Goal: Find specific page/section: Find specific page/section

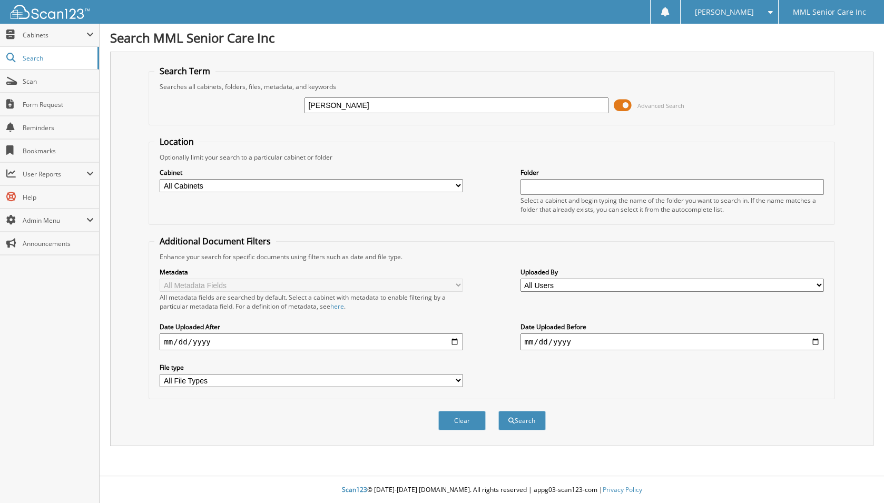
type input "[PERSON_NAME]"
click at [499, 411] on button "Search" at bounding box center [522, 420] width 47 height 19
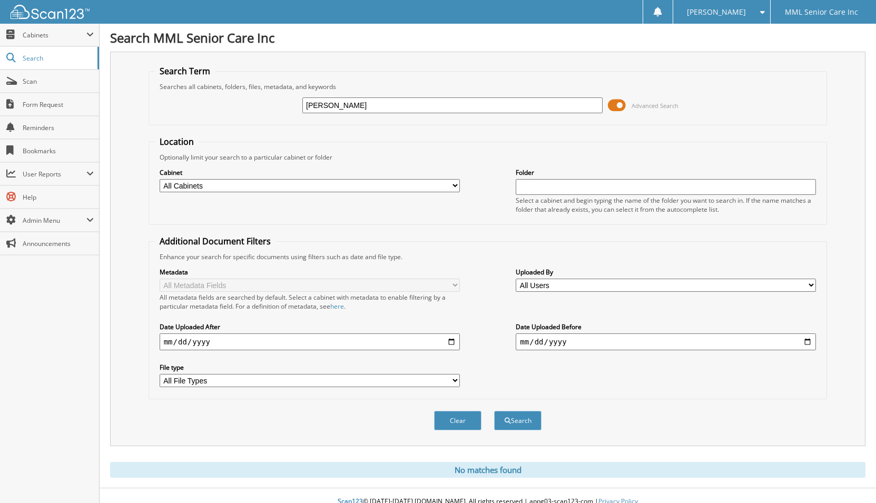
click at [350, 108] on input "Sarah Maclachlan" at bounding box center [452, 105] width 300 height 16
click at [316, 108] on input "Sarah Maclachlan" at bounding box center [452, 105] width 300 height 16
type input "Michelle Maclachlan"
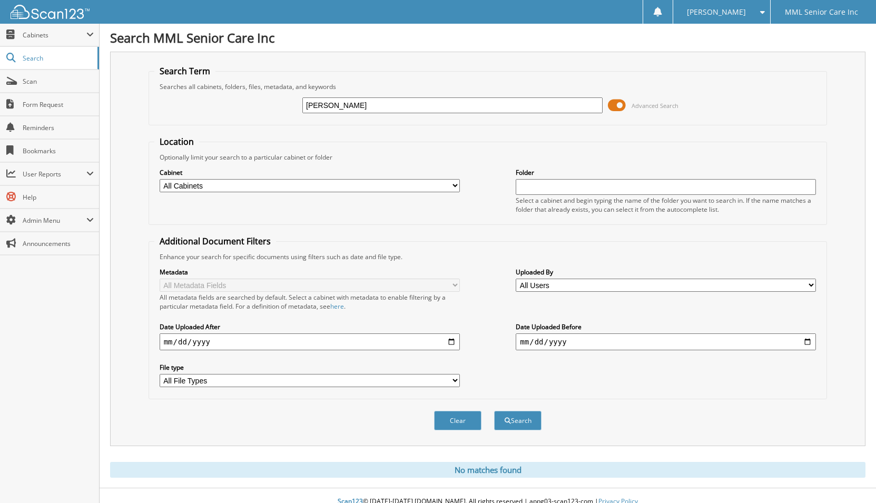
click at [494, 411] on button "Search" at bounding box center [517, 420] width 47 height 19
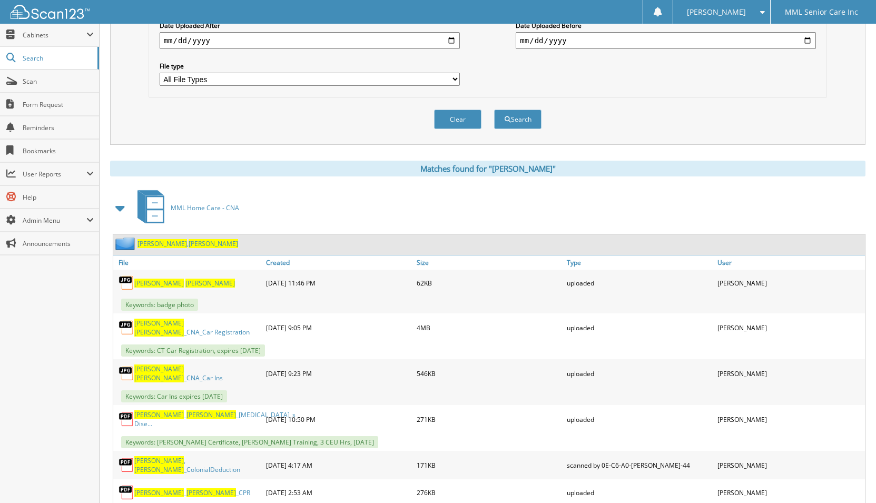
click at [152, 246] on span "MacLachlan" at bounding box center [163, 243] width 50 height 9
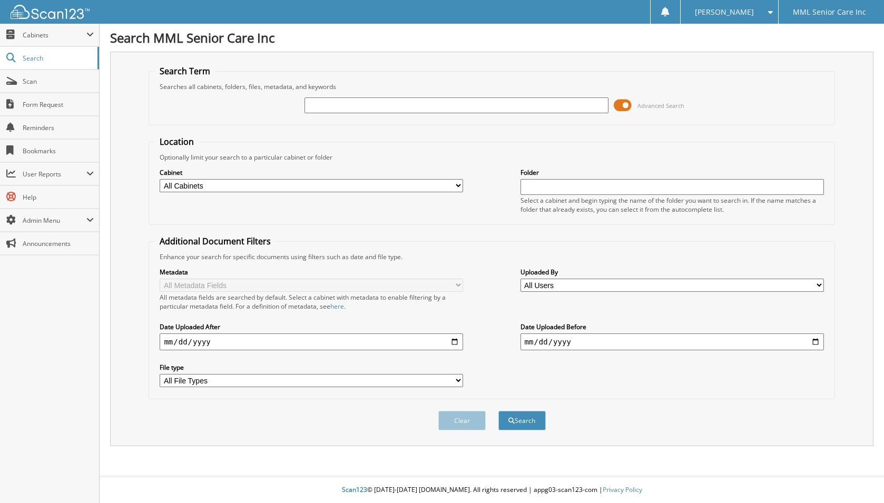
click at [503, 99] on input "text" at bounding box center [457, 105] width 304 height 16
type input "[PERSON_NAME]"
click at [499, 411] on button "Search" at bounding box center [522, 420] width 47 height 19
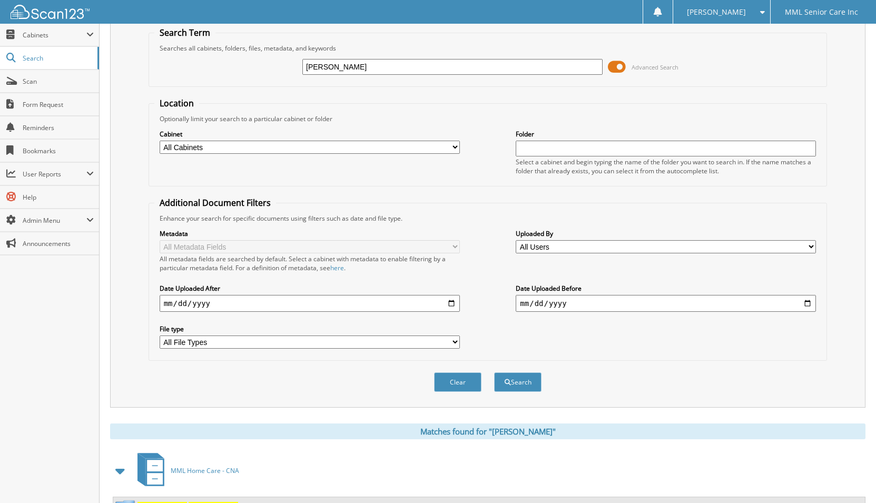
scroll to position [85, 0]
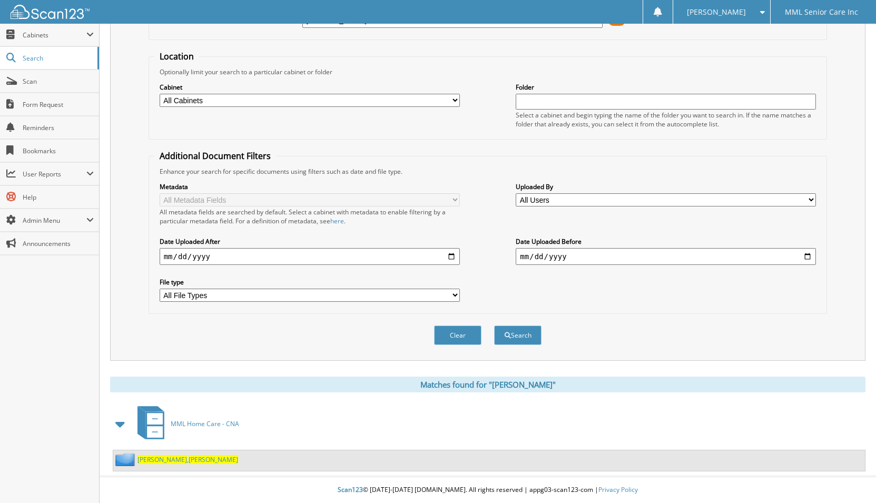
click at [145, 460] on span "[PERSON_NAME]" at bounding box center [163, 459] width 50 height 9
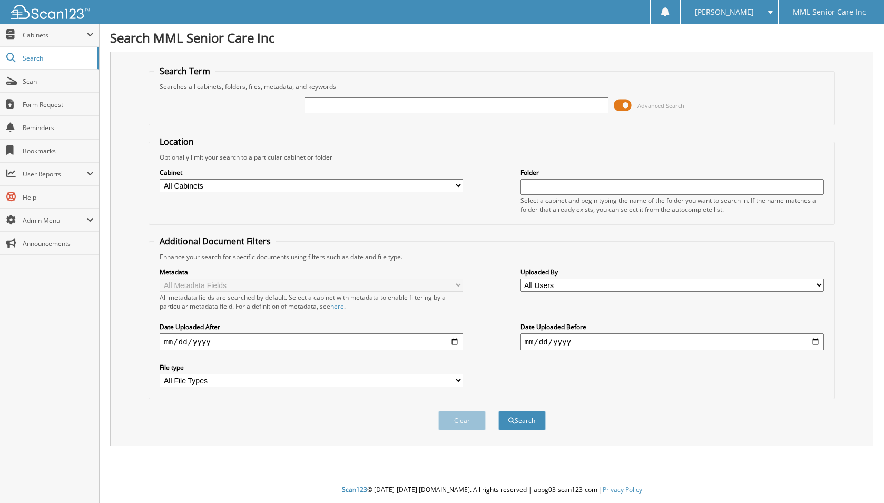
click at [377, 103] on input "text" at bounding box center [457, 105] width 304 height 16
type input "hailei"
click at [499, 411] on button "Search" at bounding box center [522, 420] width 47 height 19
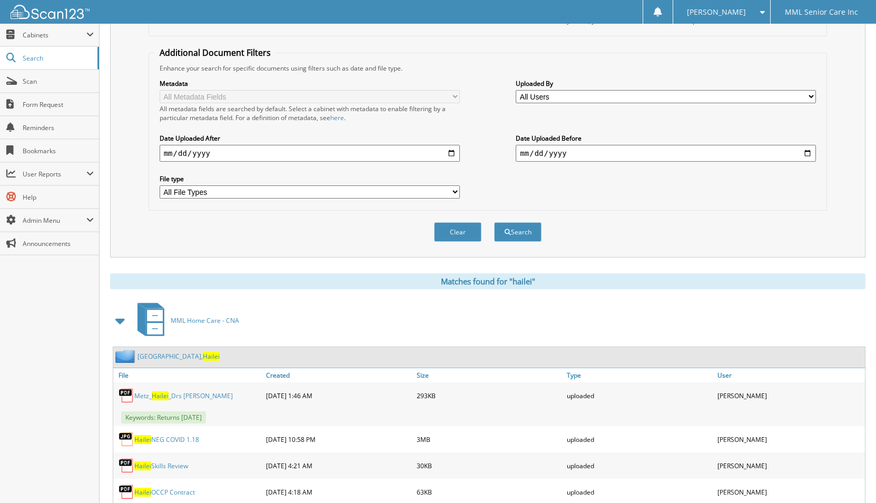
scroll to position [191, 0]
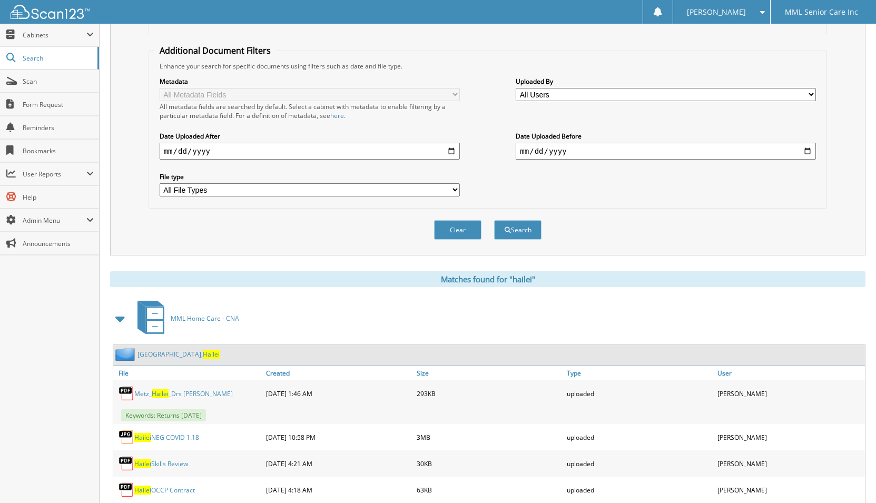
click at [203, 357] on span "Hailei" at bounding box center [211, 354] width 17 height 9
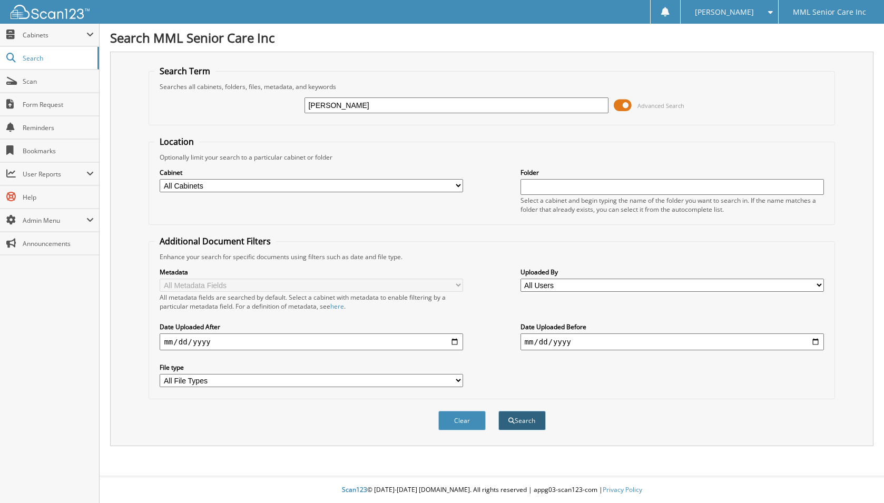
type input "[PERSON_NAME]"
click at [521, 421] on button "Search" at bounding box center [522, 420] width 47 height 19
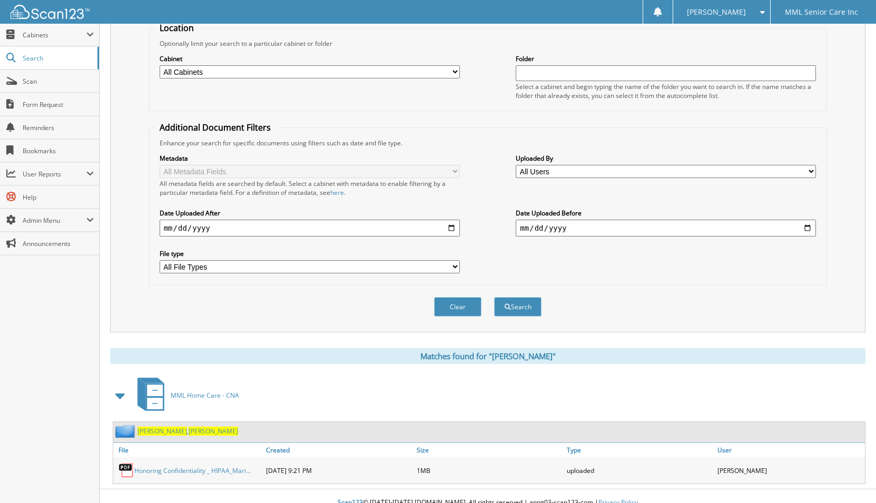
scroll to position [126, 0]
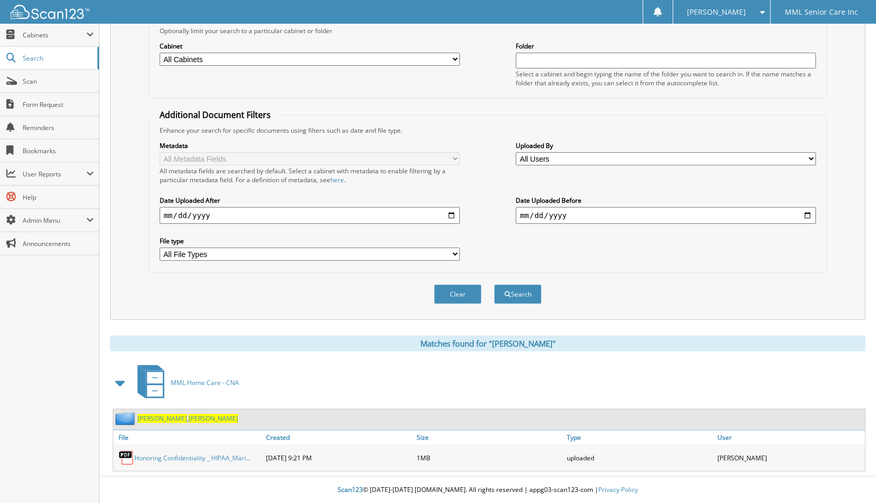
click at [189, 421] on span "[PERSON_NAME]" at bounding box center [214, 418] width 50 height 9
